Goal: Transaction & Acquisition: Book appointment/travel/reservation

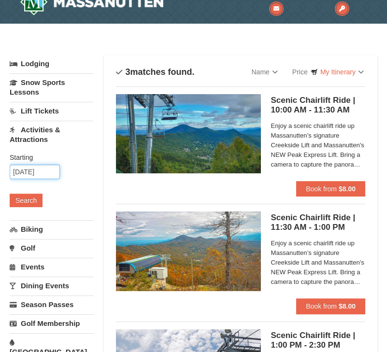
click at [36, 172] on input "[DATE]" at bounding box center [35, 172] width 50 height 14
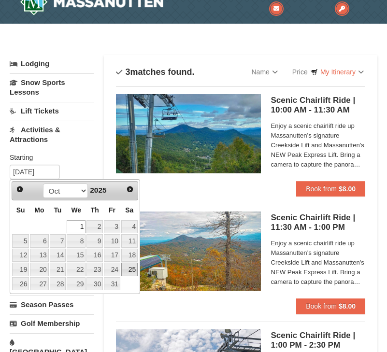
click at [128, 270] on link "25" at bounding box center [129, 270] width 16 height 14
type input "[DATE]"
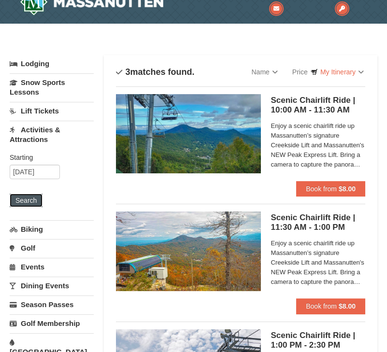
click at [16, 204] on button "Search" at bounding box center [26, 201] width 33 height 14
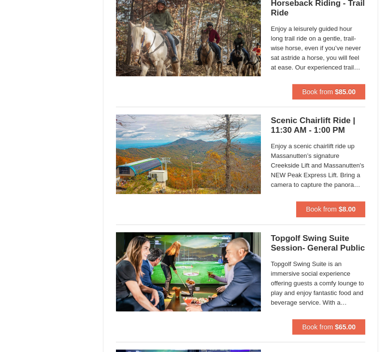
scroll to position [1291, 0]
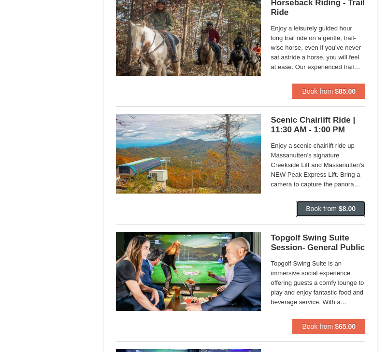
click at [312, 210] on span "Book from" at bounding box center [321, 209] width 31 height 8
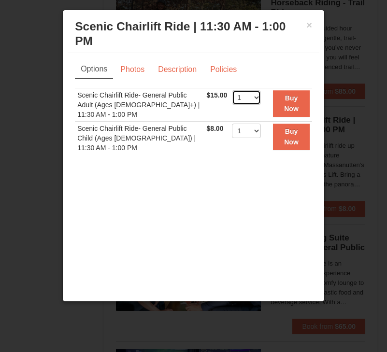
click at [254, 90] on select "1 2 3 4 5 6 7 8 9 10 11 12 13 14 15 16 17 18 19 20 21 22" at bounding box center [246, 97] width 29 height 14
click at [136, 62] on link "Photos" at bounding box center [132, 69] width 37 height 18
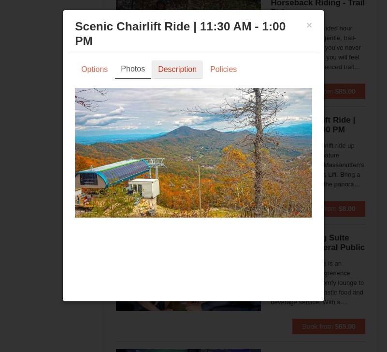
click at [170, 63] on link "Description" at bounding box center [177, 69] width 51 height 18
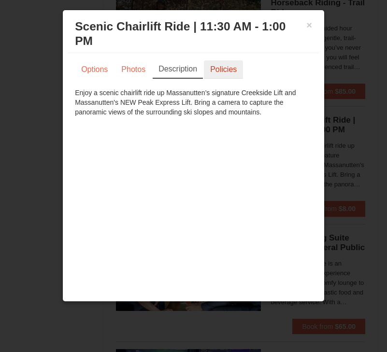
click at [232, 60] on link "Policies" at bounding box center [223, 69] width 39 height 18
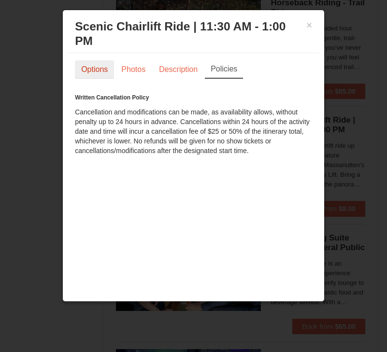
click at [99, 60] on link "Options" at bounding box center [94, 69] width 39 height 18
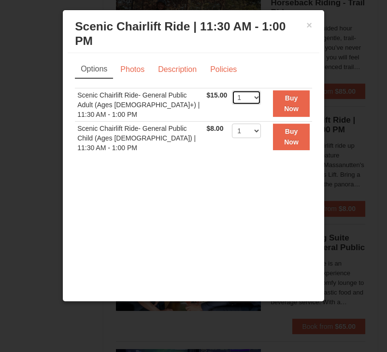
click at [250, 90] on select "1 2 3 4 5 6 7 8 9 10 11 12 13 14 15 16 17 18 19 20 21 22" at bounding box center [246, 97] width 29 height 14
select select "2"
click at [284, 90] on button "Buy Now" at bounding box center [291, 103] width 37 height 27
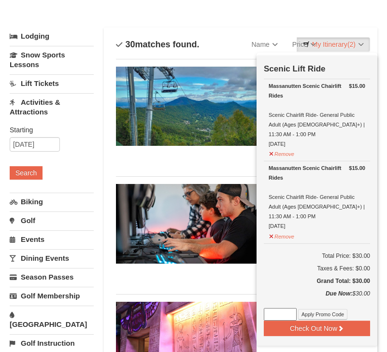
scroll to position [46, 0]
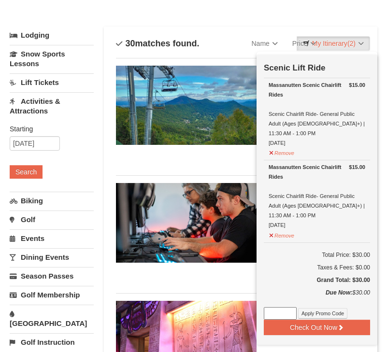
click at [228, 17] on div "Categories List Filter My Itinerary (2) Check Out Now Scenic Lift Ride $15.00 M…" at bounding box center [194, 22] width 368 height 10
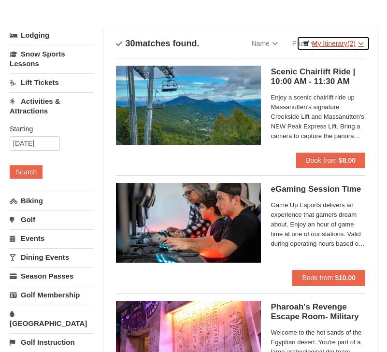
click at [343, 46] on link "My Itinerary (2)" at bounding box center [333, 43] width 73 height 14
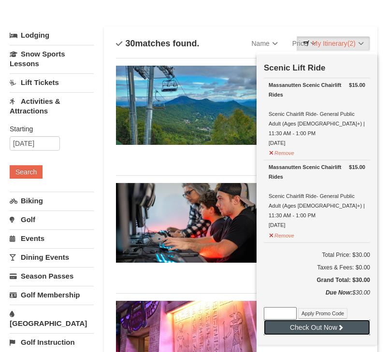
click at [322, 320] on button "Check Out Now" at bounding box center [317, 327] width 106 height 15
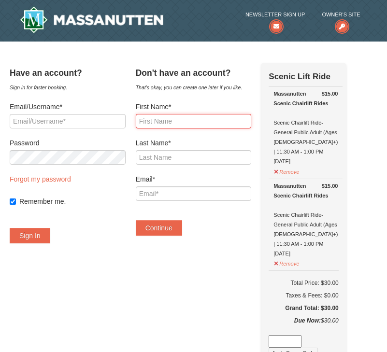
click at [172, 126] on input "First Name*" at bounding box center [194, 121] width 116 height 14
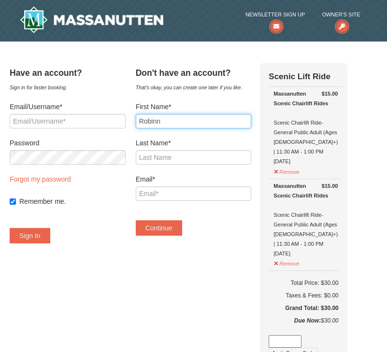
type input "Robinn"
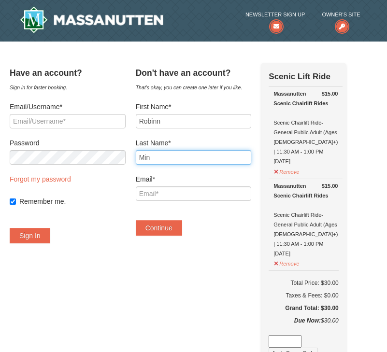
type input "Min"
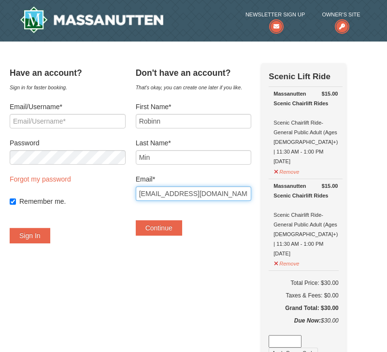
type input "kh940613@gmail.com"
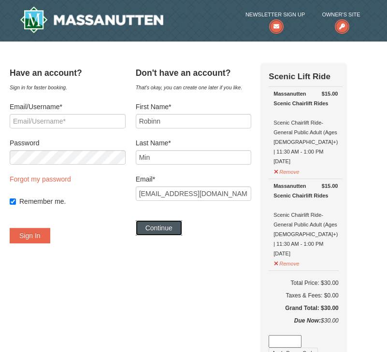
click at [170, 231] on button "Continue" at bounding box center [159, 227] width 46 height 15
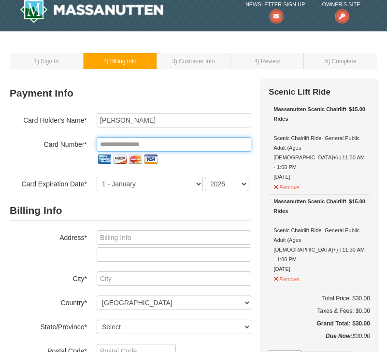
click at [115, 146] on input "tel" at bounding box center [174, 144] width 155 height 14
type input "**********"
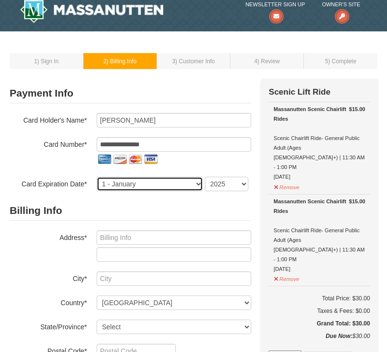
select select "5"
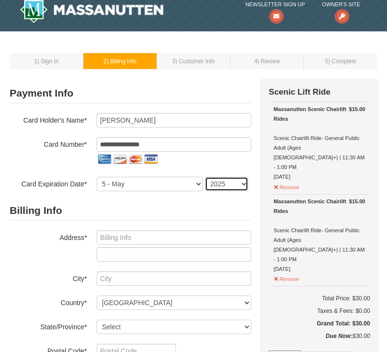
select select "2029"
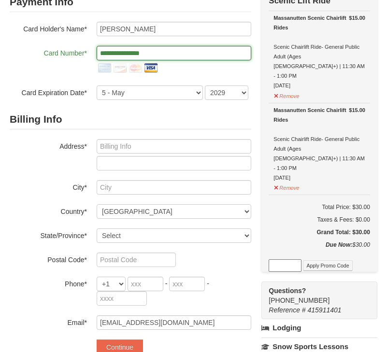
scroll to position [106, 0]
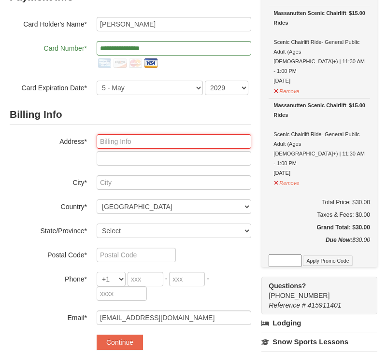
click at [141, 141] on input "text" at bounding box center [174, 141] width 155 height 14
type input "2806 Marine Ave"
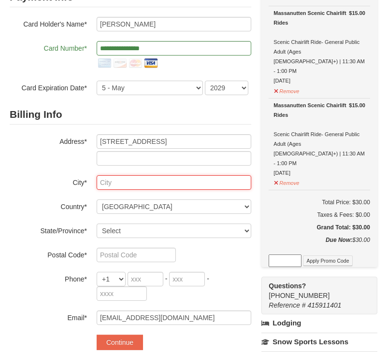
type input "Gardena"
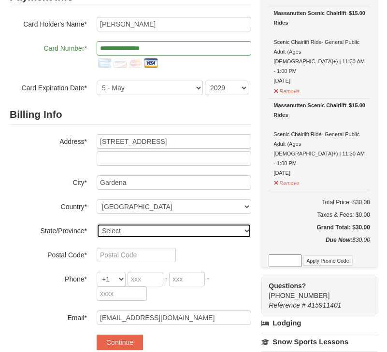
select select "CA"
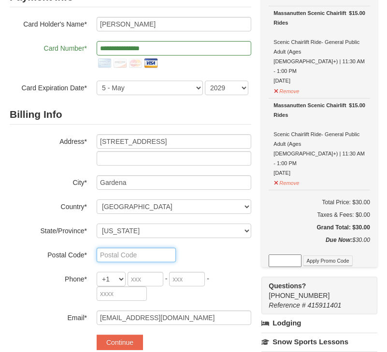
type input "90249"
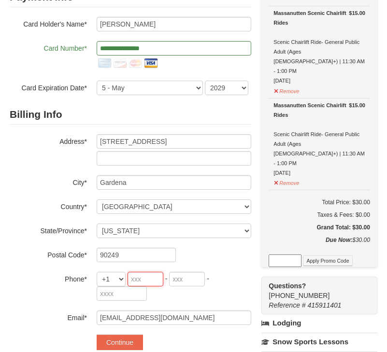
type input "626"
type input "660"
type input "4707"
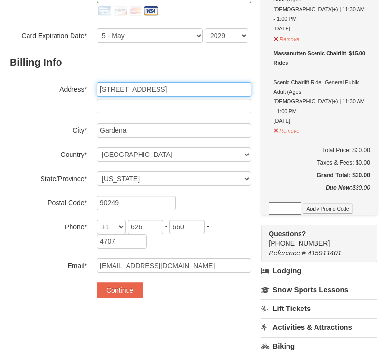
scroll to position [165, 0]
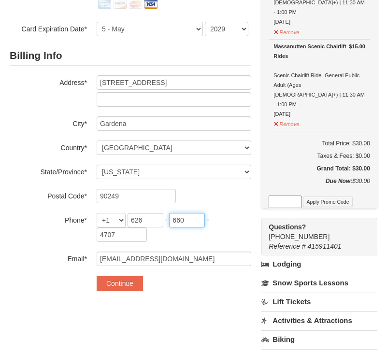
click at [191, 220] on input "660" at bounding box center [187, 220] width 36 height 14
type input "771"
type input "6103"
click at [53, 244] on div "Billing Info Address* 2806 Marine Ave City* Gardena Country* ----- Select -----…" at bounding box center [131, 156] width 242 height 220
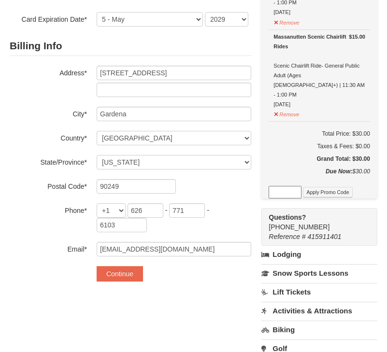
scroll to position [182, 0]
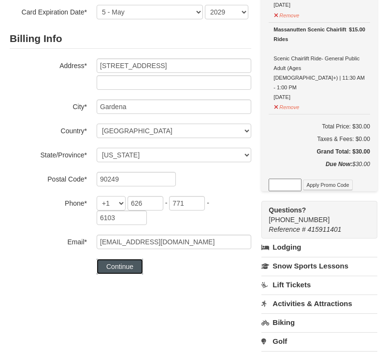
click at [117, 269] on button "Continue" at bounding box center [120, 266] width 46 height 15
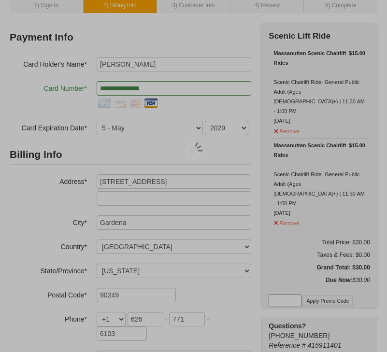
scroll to position [65, 0]
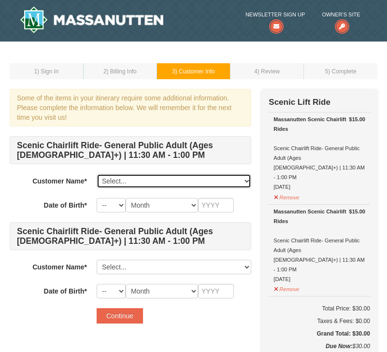
click at [121, 184] on select "Select... Robinn Min Add New..." at bounding box center [174, 181] width 155 height 14
select select "28233621"
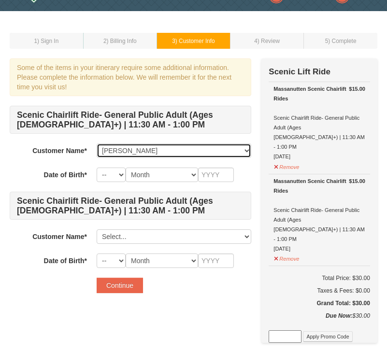
scroll to position [34, 0]
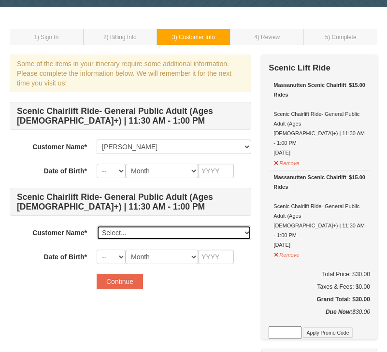
click at [108, 233] on select "Select... Robinn Min Add New..." at bounding box center [174, 233] width 155 height 14
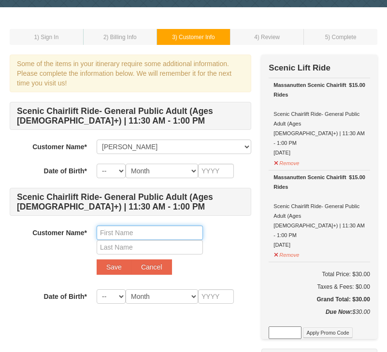
click at [112, 232] on input "text" at bounding box center [150, 233] width 106 height 14
type input "Scott"
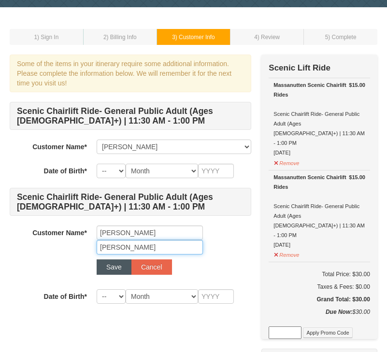
type input "Tyree"
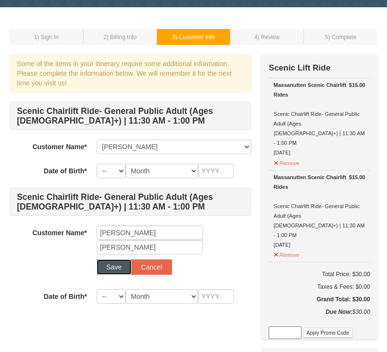
click at [109, 267] on button "Save" at bounding box center [114, 266] width 35 height 15
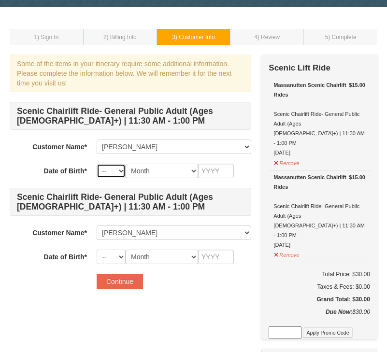
click at [116, 170] on select "-- 01 02 03 04 05 06 07 08 09 10 11 12 13 14 15 16 17 18 19 20 21 22 23 24 25 2…" at bounding box center [111, 171] width 29 height 14
click at [159, 171] on select "Month January February March April May June July August September October Novem…" at bounding box center [162, 171] width 72 height 14
click at [107, 173] on select "-- 01 02 03 04 05 06 07 08 09 10 11 12 13 14 15 16 17 18 19 20 21 22 23 24 25 2…" at bounding box center [111, 171] width 29 height 14
select select "13"
click at [155, 172] on select "Month January February March April May June July August September October Novem…" at bounding box center [162, 171] width 72 height 14
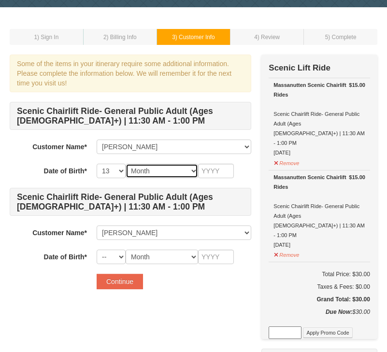
select select "06"
click at [214, 168] on input "text" at bounding box center [216, 171] width 36 height 14
type input "1994"
click at [116, 260] on select "-- 01 02 03 04 05 06 07 08 09 10 11 12 13 14 15 16 17 18 19 20 21 22 23 24 25 2…" at bounding box center [111, 257] width 29 height 14
select select "23"
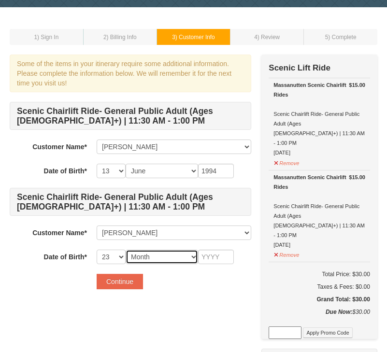
click at [143, 258] on select "Month January February March April May June July August September October Novem…" at bounding box center [162, 257] width 72 height 14
select select "08"
click at [214, 256] on input "text" at bounding box center [216, 257] width 36 height 14
type input "1991"
click at [197, 297] on div "Some of the items in your itinerary require some additional information. Please…" at bounding box center [131, 177] width 242 height 244
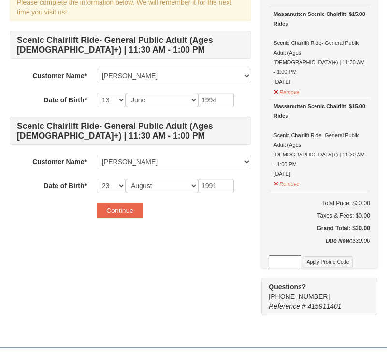
scroll to position [103, 0]
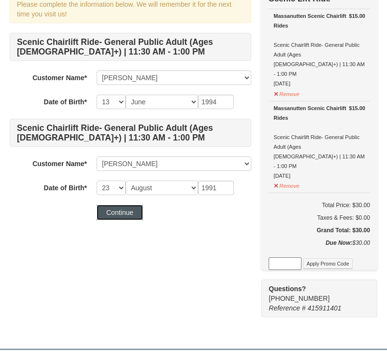
click at [123, 215] on button "Continue" at bounding box center [120, 212] width 46 height 15
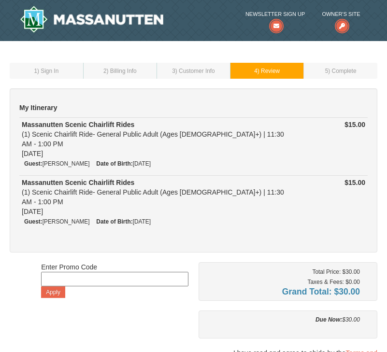
scroll to position [76, 0]
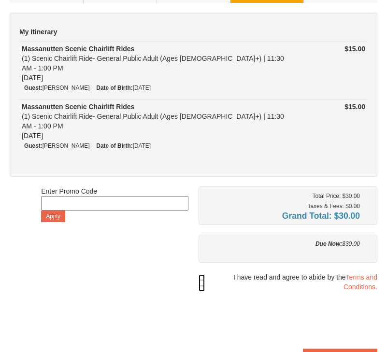
click at [202, 274] on input "checkbox" at bounding box center [202, 282] width 6 height 17
checkbox input "true"
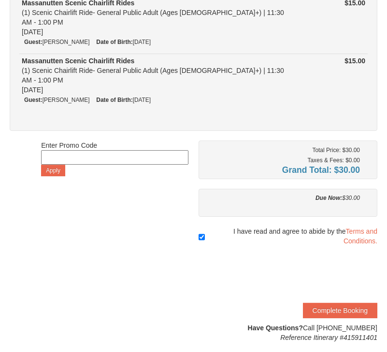
scroll to position [123, 0]
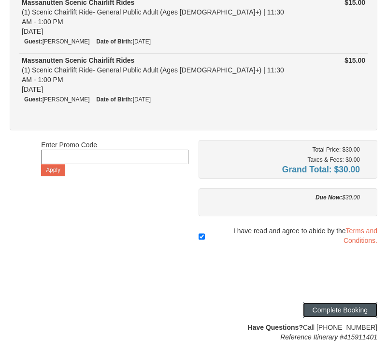
click at [333, 302] on button "Complete Booking" at bounding box center [340, 309] width 74 height 15
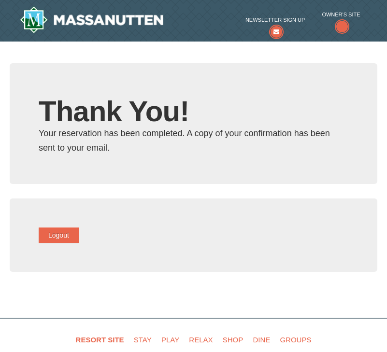
type input "[EMAIL_ADDRESS][DOMAIN_NAME]"
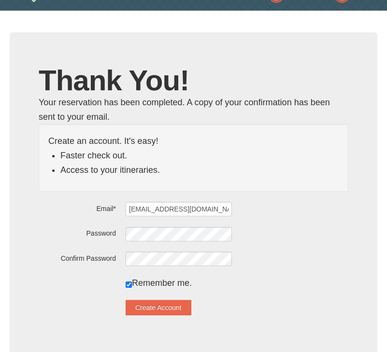
scroll to position [37, 0]
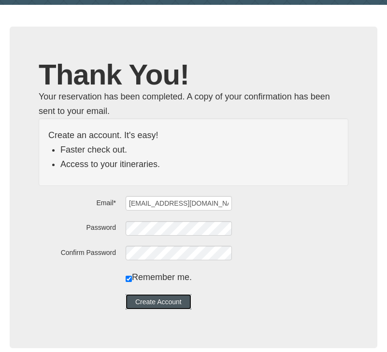
click at [170, 306] on button "Create Account" at bounding box center [159, 301] width 66 height 15
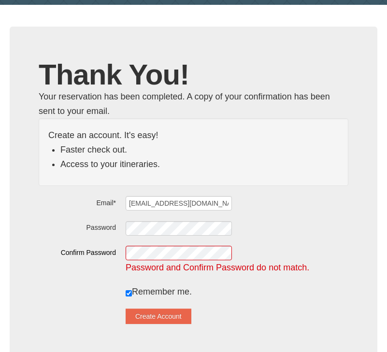
click at [78, 286] on label at bounding box center [77, 286] width 77 height 2
click at [156, 315] on button "Create Account" at bounding box center [159, 316] width 66 height 15
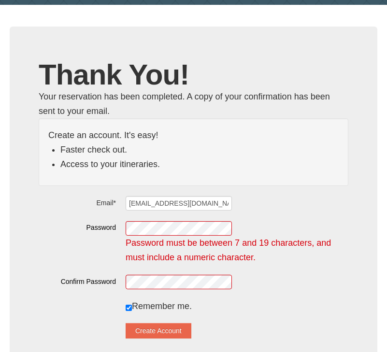
click at [189, 236] on div "Password must be between 7 and 19 characters, and must include a numeric charac…" at bounding box center [237, 242] width 223 height 44
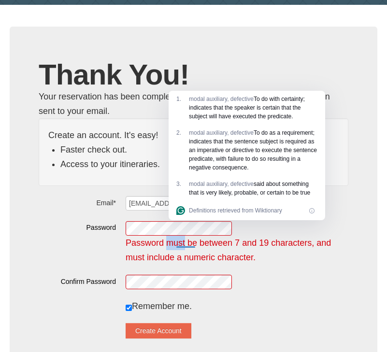
click at [175, 220] on div "Definitions retrieved from Wiktionary" at bounding box center [247, 210] width 157 height 19
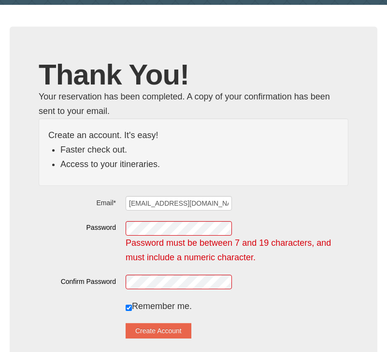
click at [91, 233] on div "Password Password must be between 7 and 19 characters, and must include a numer…" at bounding box center [194, 242] width 310 height 44
click at [159, 331] on button "Create Account" at bounding box center [159, 330] width 66 height 15
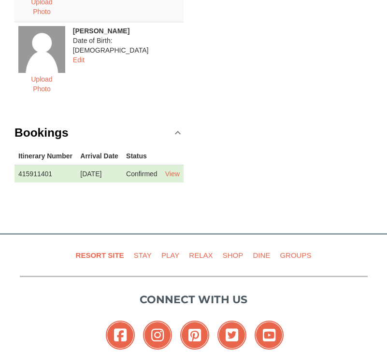
scroll to position [274, 0]
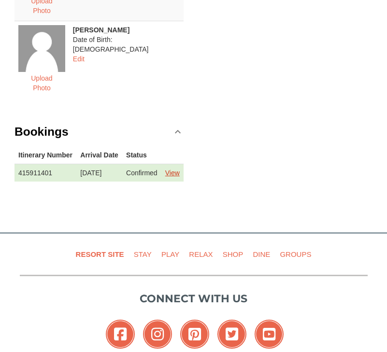
click at [173, 169] on link "View" at bounding box center [172, 173] width 14 height 8
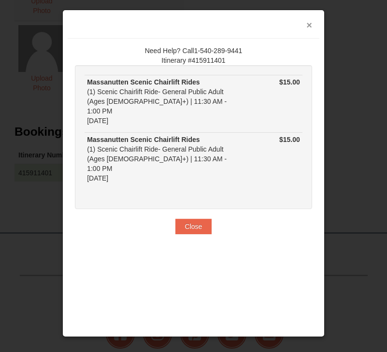
click at [308, 27] on button "×" at bounding box center [309, 25] width 6 height 10
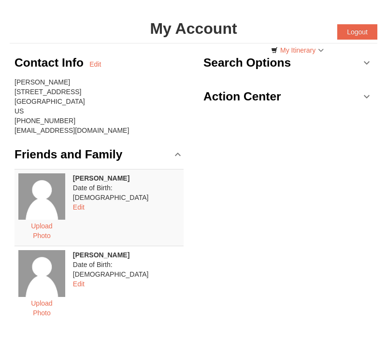
scroll to position [0, 0]
